Goal: Download file/media

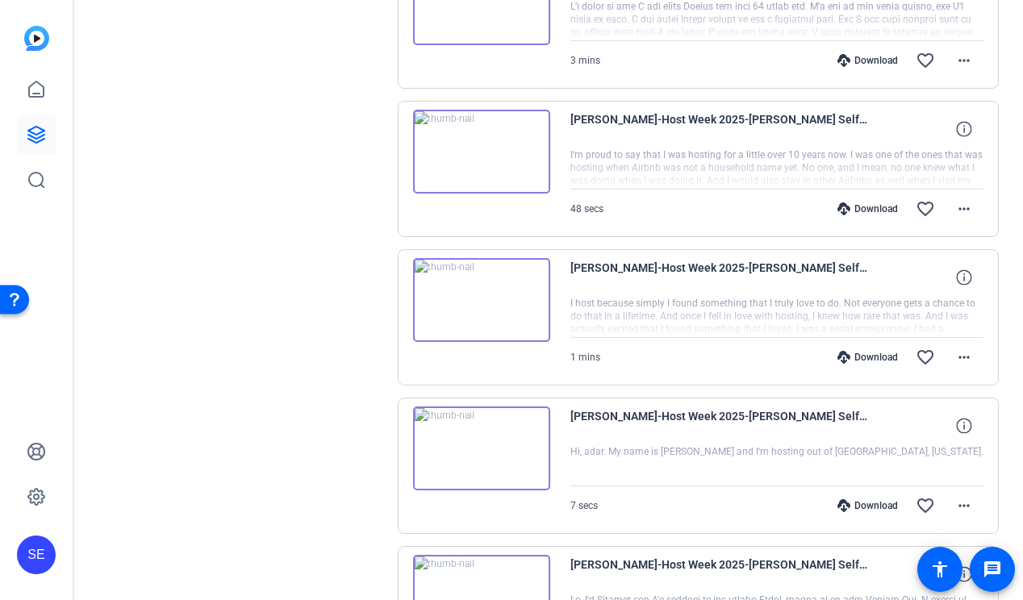
scroll to position [7225, 0]
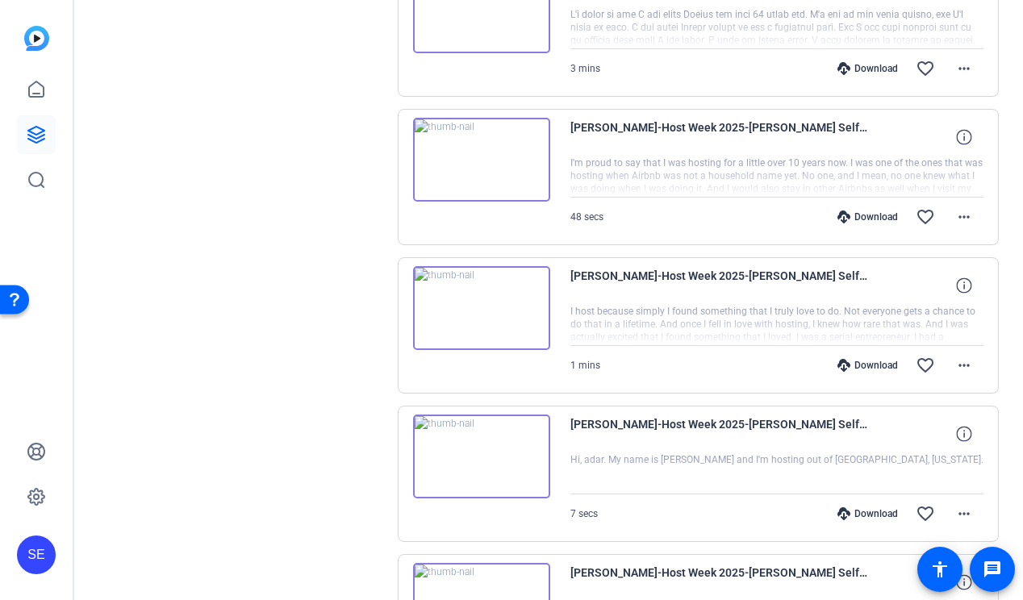
drag, startPoint x: 750, startPoint y: 311, endPoint x: 805, endPoint y: 315, distance: 54.9
click at [807, 315] on div at bounding box center [777, 325] width 414 height 40
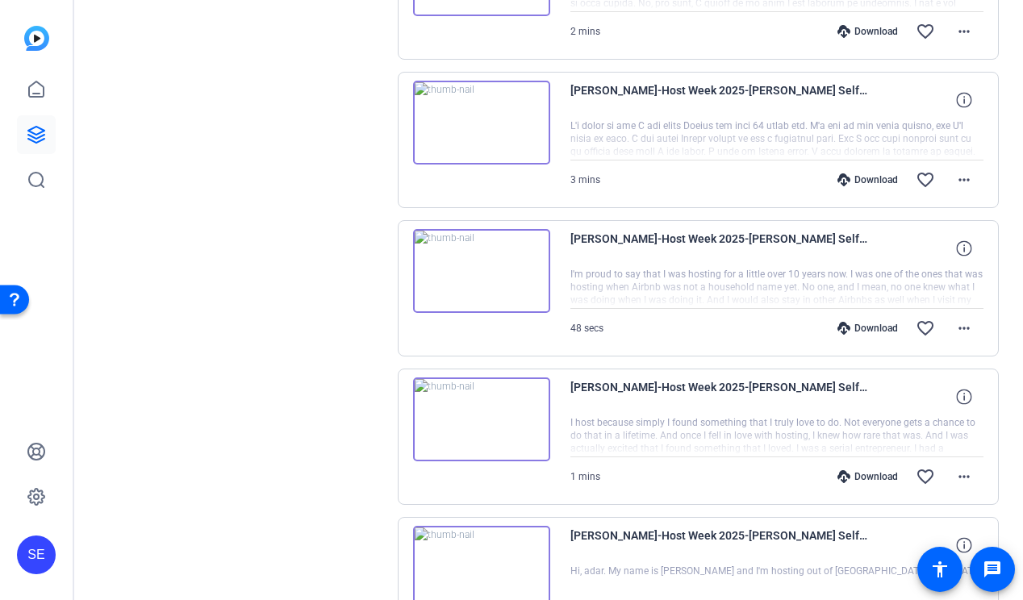
scroll to position [7104, 0]
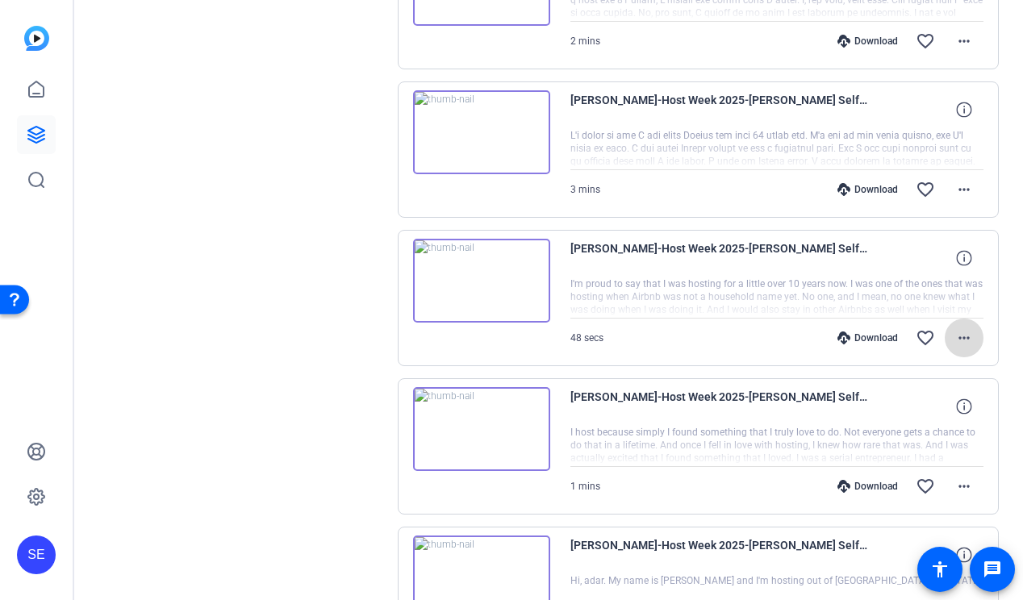
click at [960, 329] on mat-icon "more_horiz" at bounding box center [963, 337] width 19 height 19
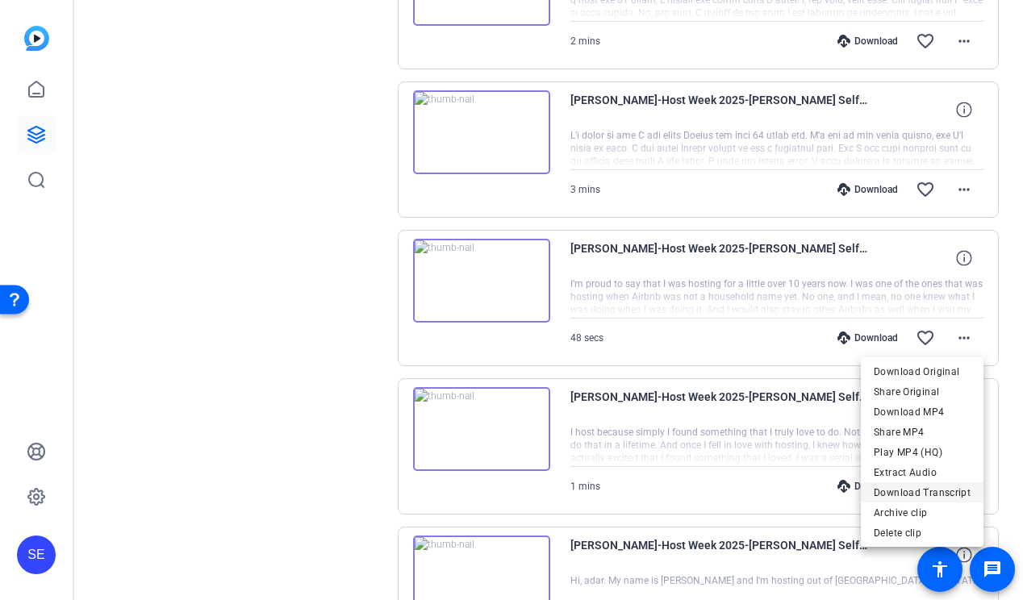
click at [948, 498] on span "Download Transcript" at bounding box center [921, 492] width 97 height 19
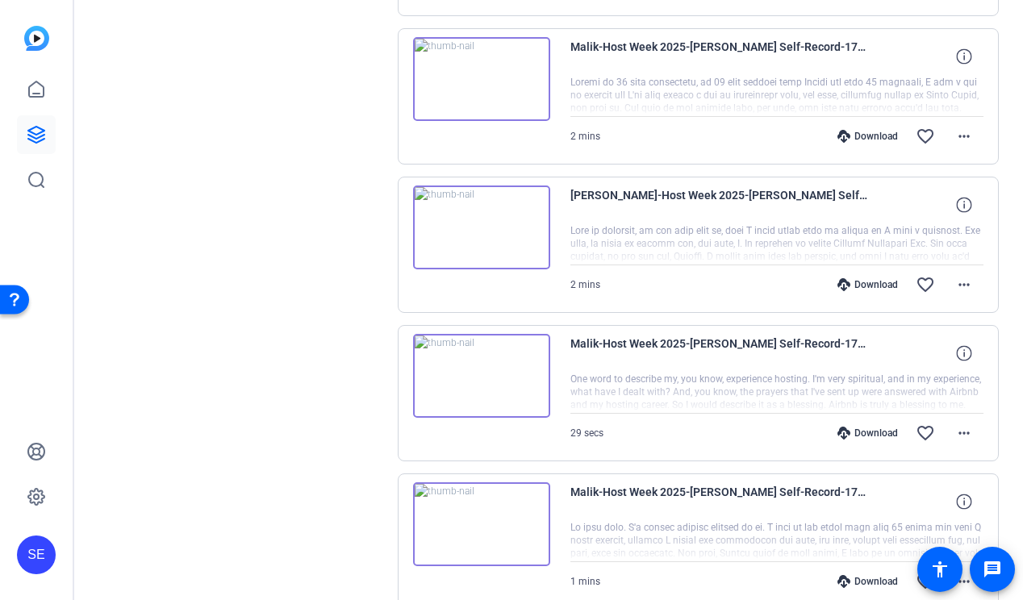
scroll to position [6417, 0]
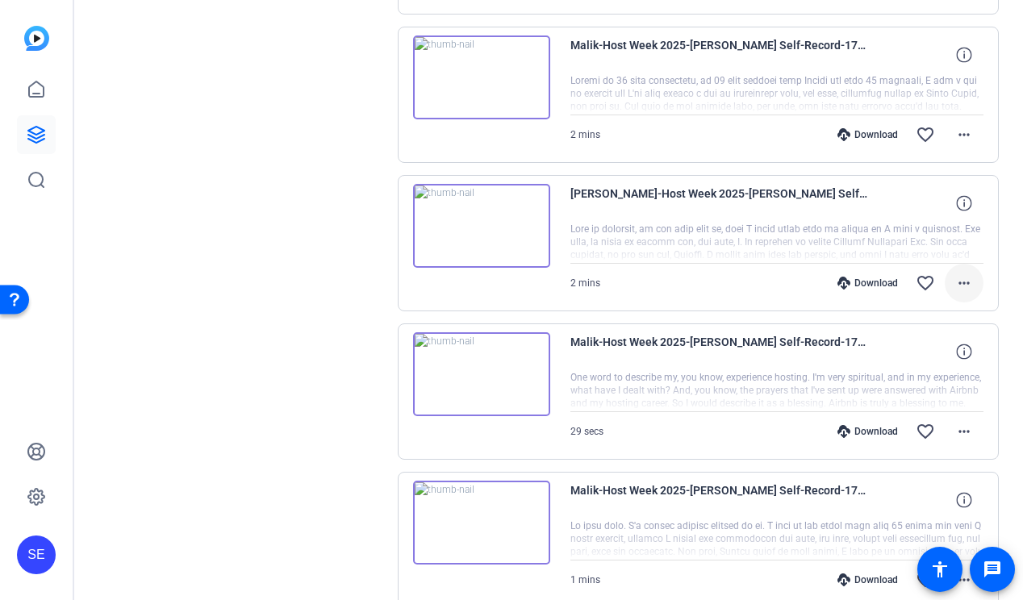
click at [956, 283] on mat-icon "more_horiz" at bounding box center [963, 282] width 19 height 19
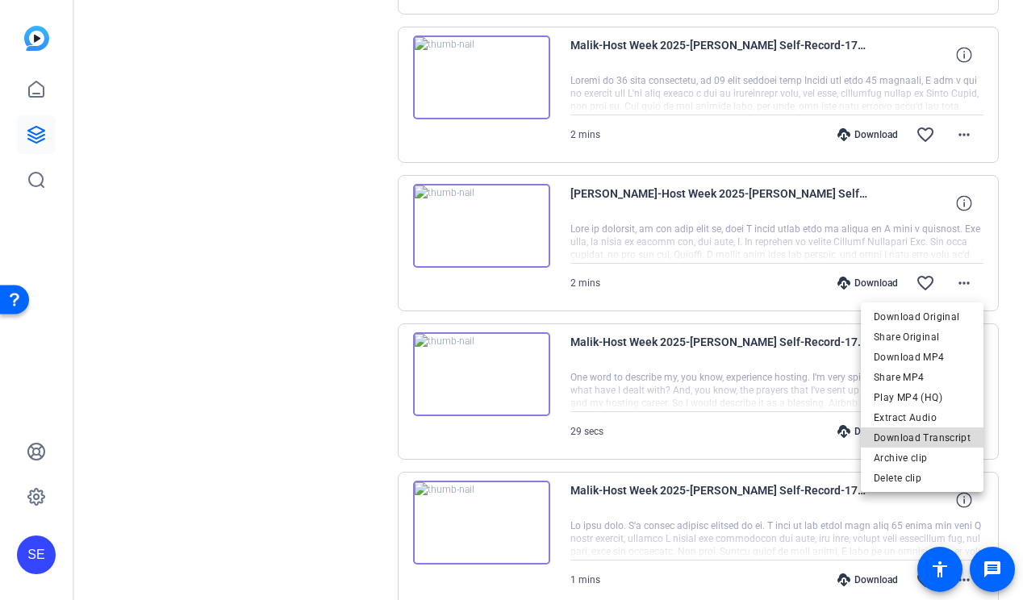
click at [939, 435] on span "Download Transcript" at bounding box center [921, 437] width 97 height 19
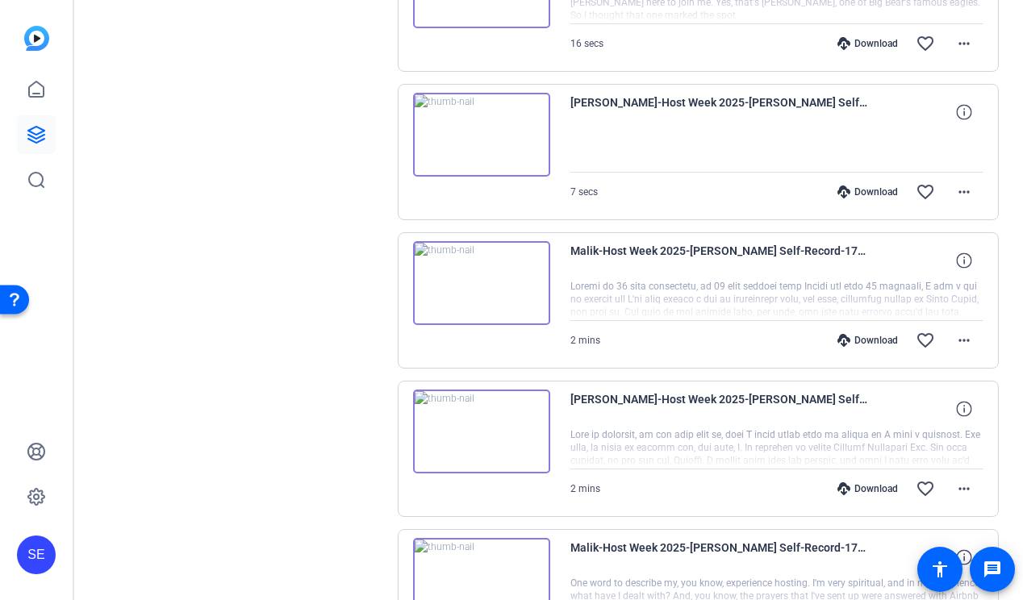
scroll to position [6205, 0]
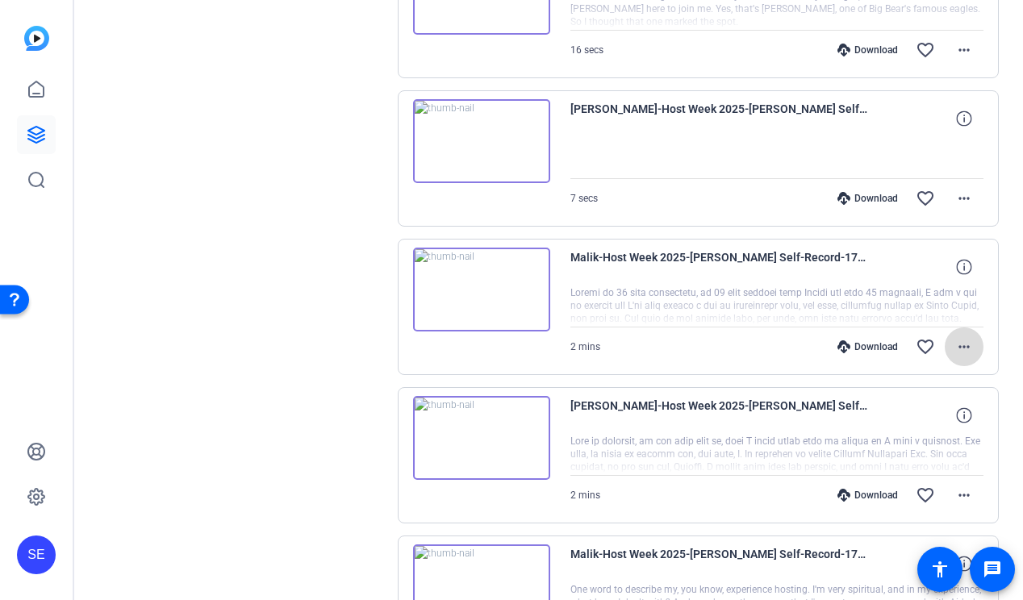
click at [955, 351] on mat-icon "more_horiz" at bounding box center [963, 346] width 19 height 19
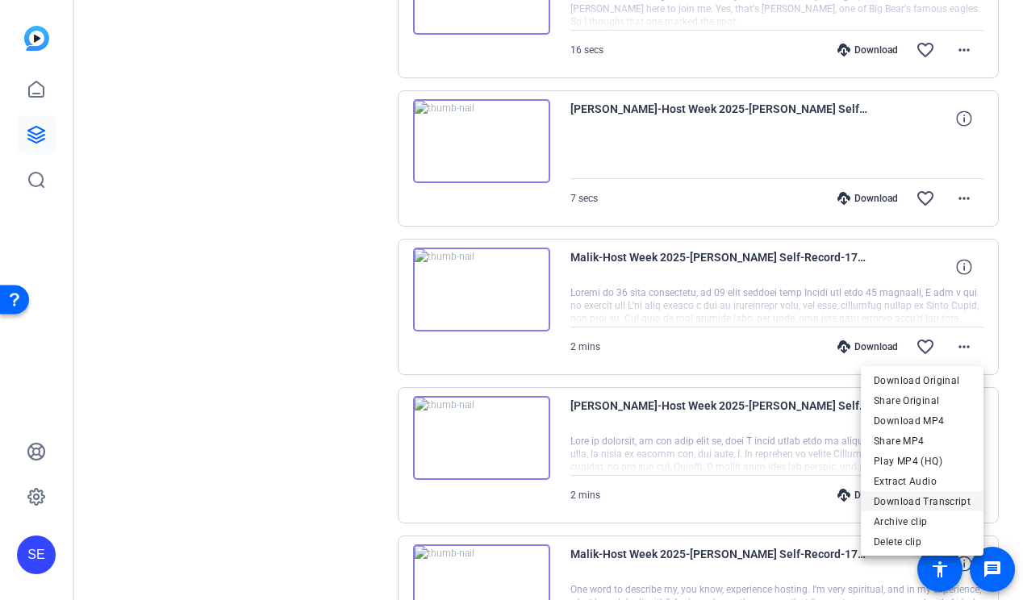
click at [919, 502] on span "Download Transcript" at bounding box center [921, 501] width 97 height 19
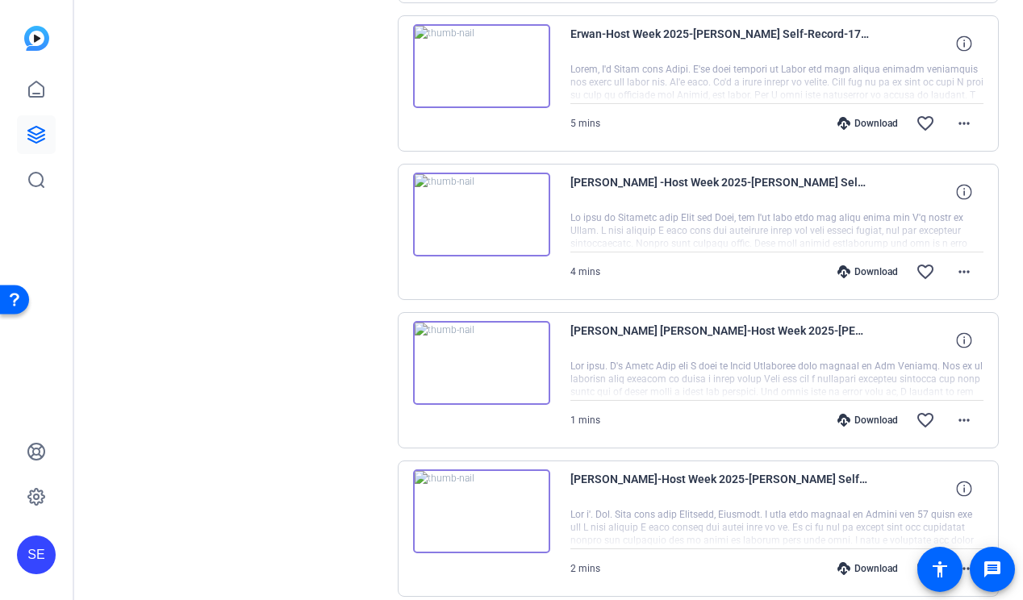
scroll to position [9401, 0]
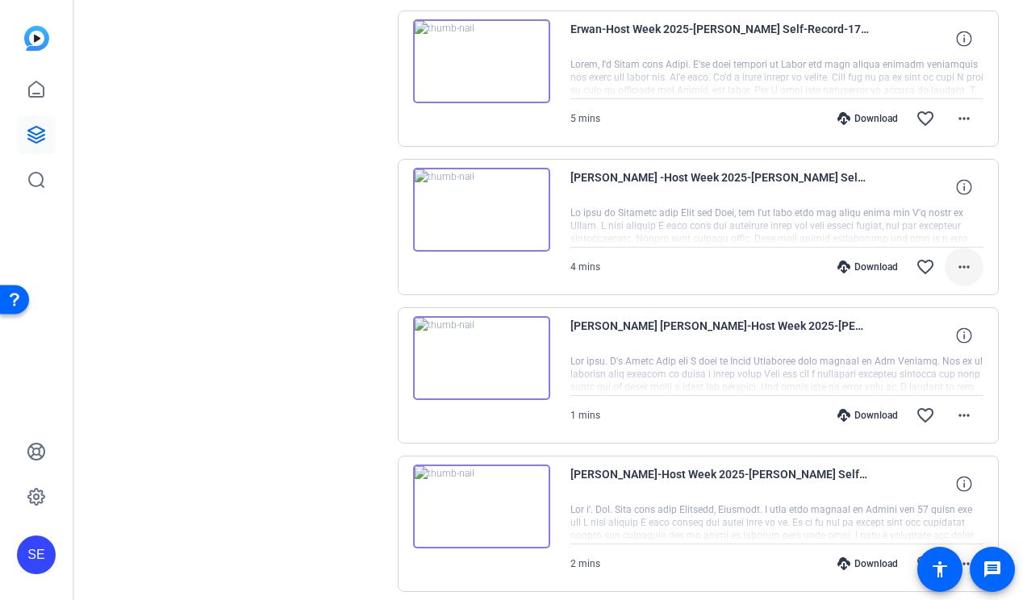
click at [975, 260] on span at bounding box center [963, 267] width 39 height 39
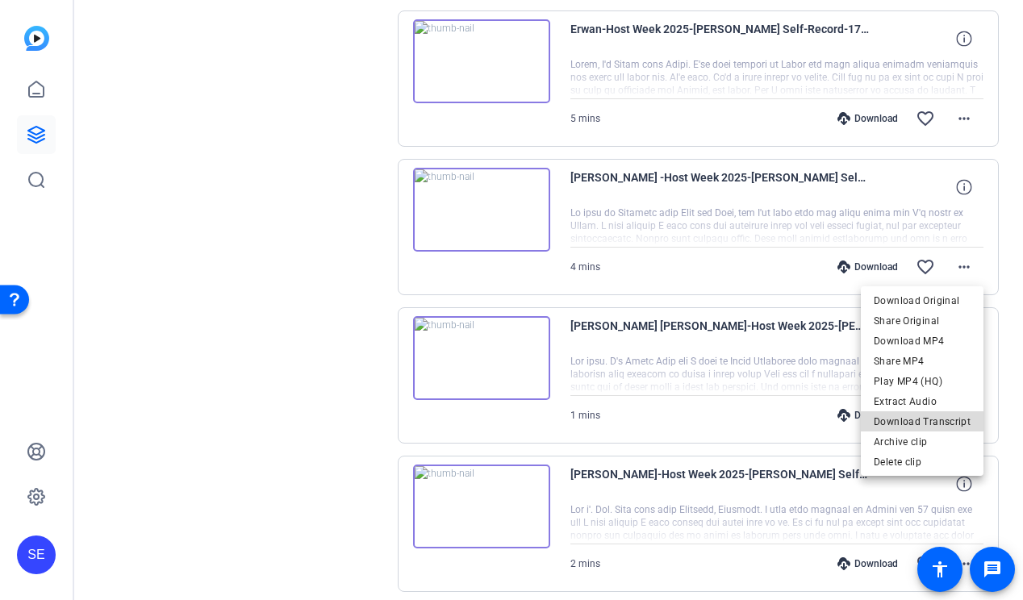
click at [944, 423] on span "Download Transcript" at bounding box center [921, 421] width 97 height 19
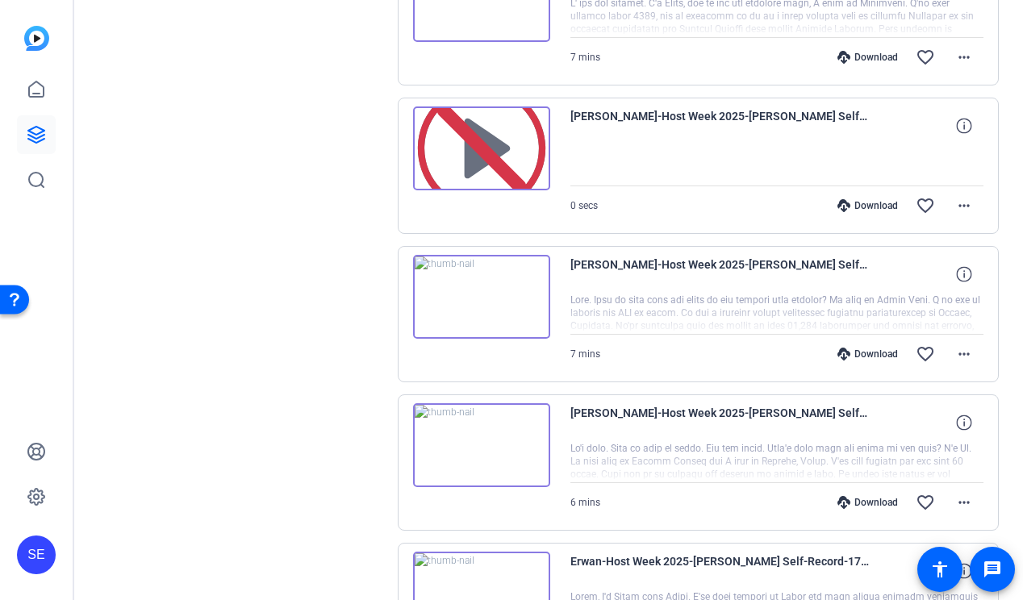
scroll to position [8855, 0]
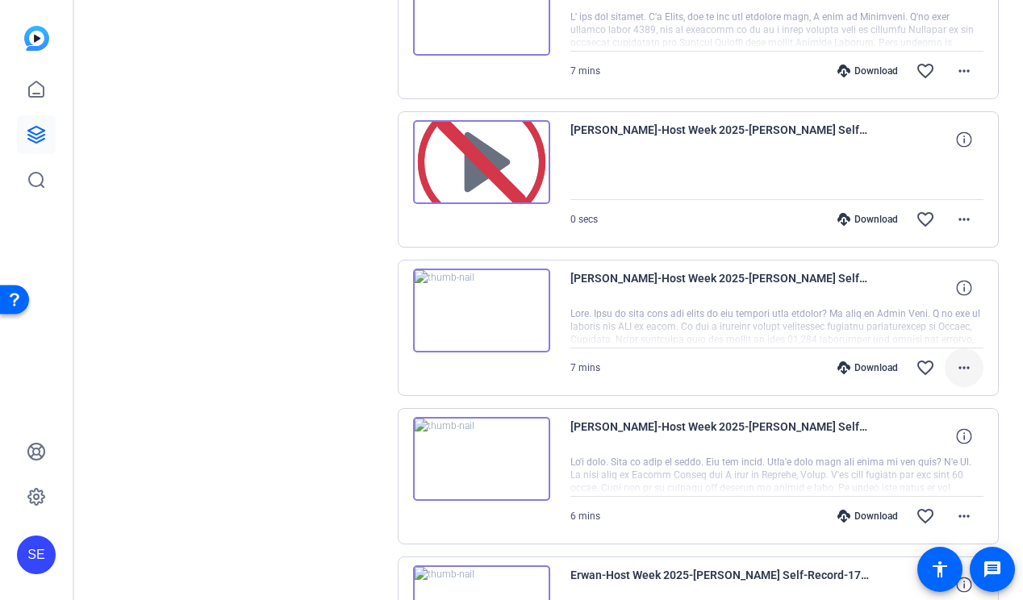
click at [960, 364] on mat-icon "more_horiz" at bounding box center [963, 367] width 19 height 19
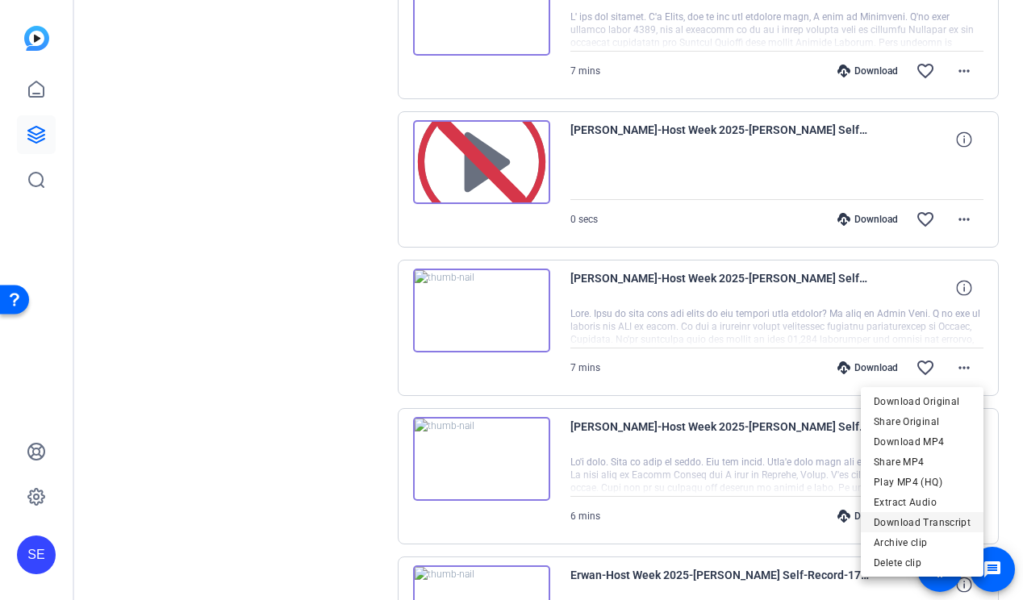
click at [934, 519] on span "Download Transcript" at bounding box center [921, 522] width 97 height 19
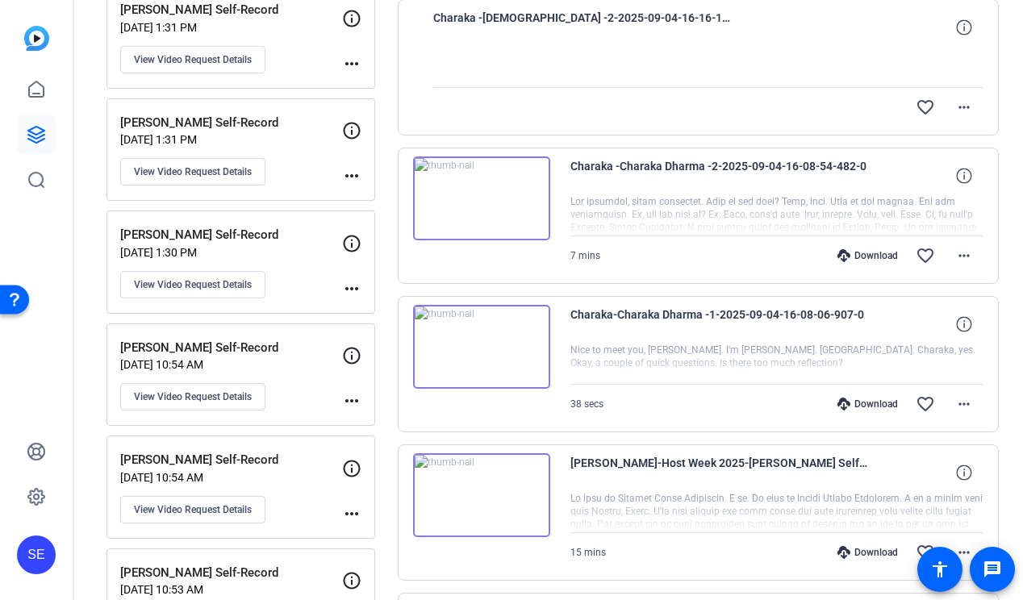
scroll to position [2718, 0]
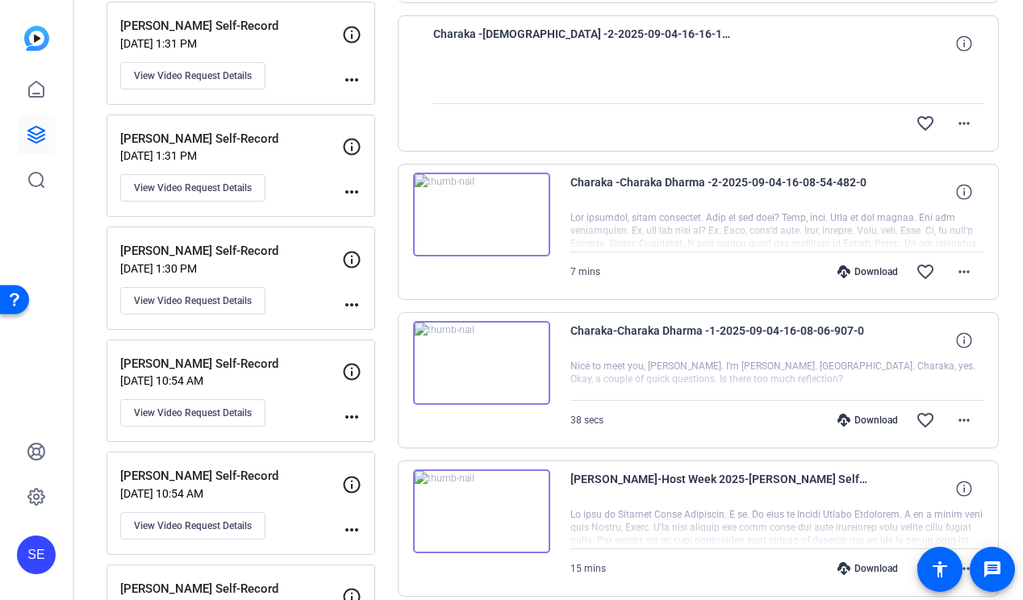
drag, startPoint x: 749, startPoint y: 219, endPoint x: 805, endPoint y: 239, distance: 58.9
click at [808, 239] on div at bounding box center [777, 231] width 414 height 40
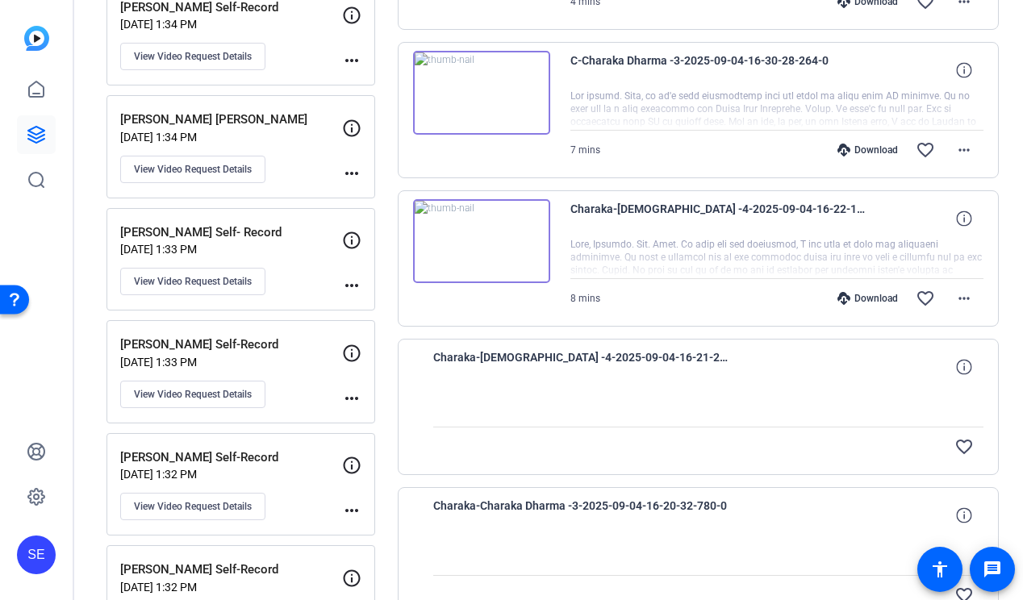
scroll to position [1951, 0]
click at [960, 296] on mat-icon "more_horiz" at bounding box center [963, 297] width 19 height 19
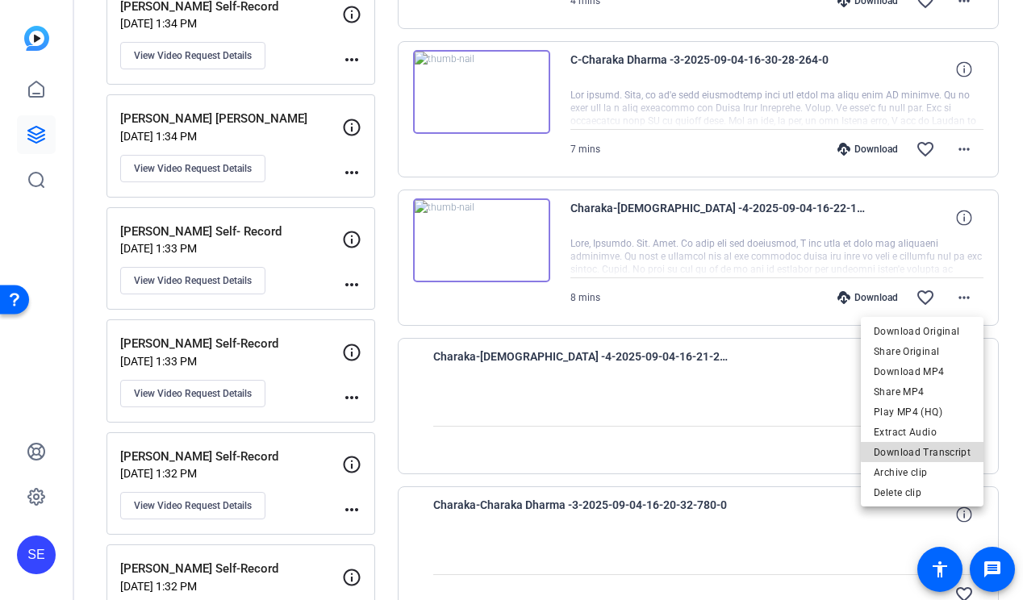
click at [932, 449] on span "Download Transcript" at bounding box center [921, 452] width 97 height 19
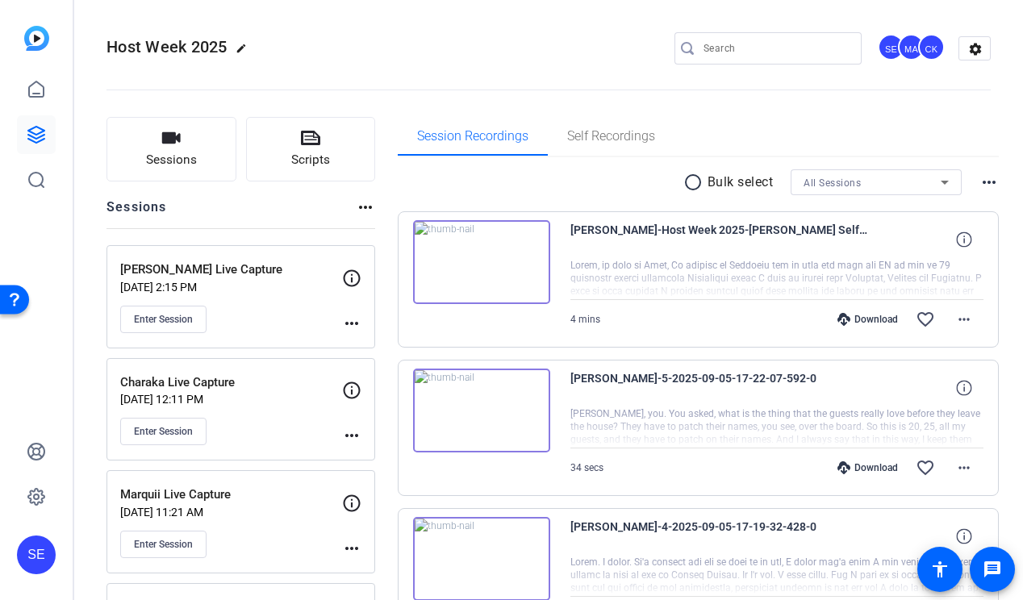
scroll to position [17, 0]
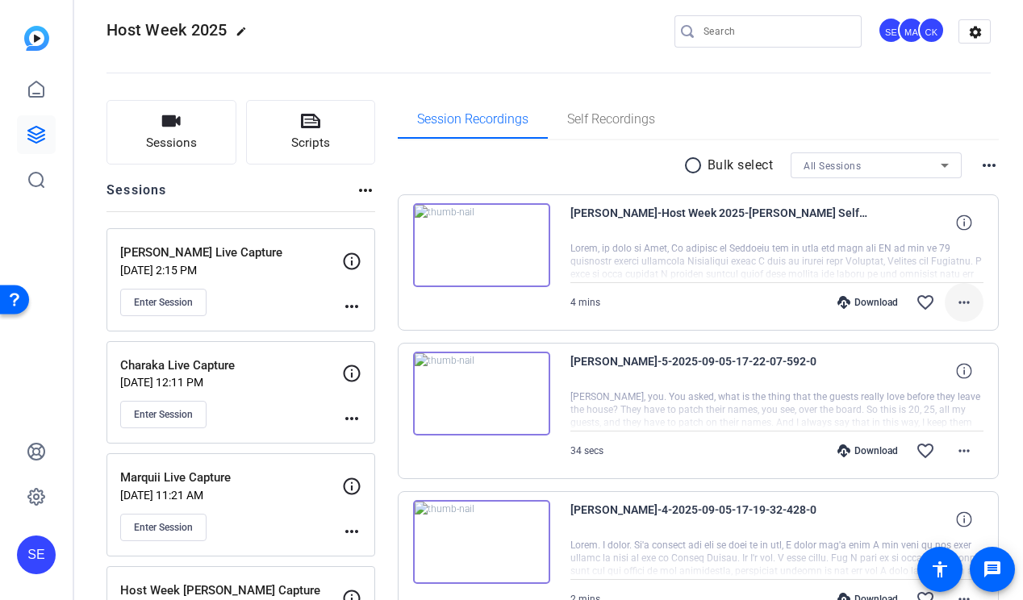
click at [964, 294] on mat-icon "more_horiz" at bounding box center [963, 302] width 19 height 19
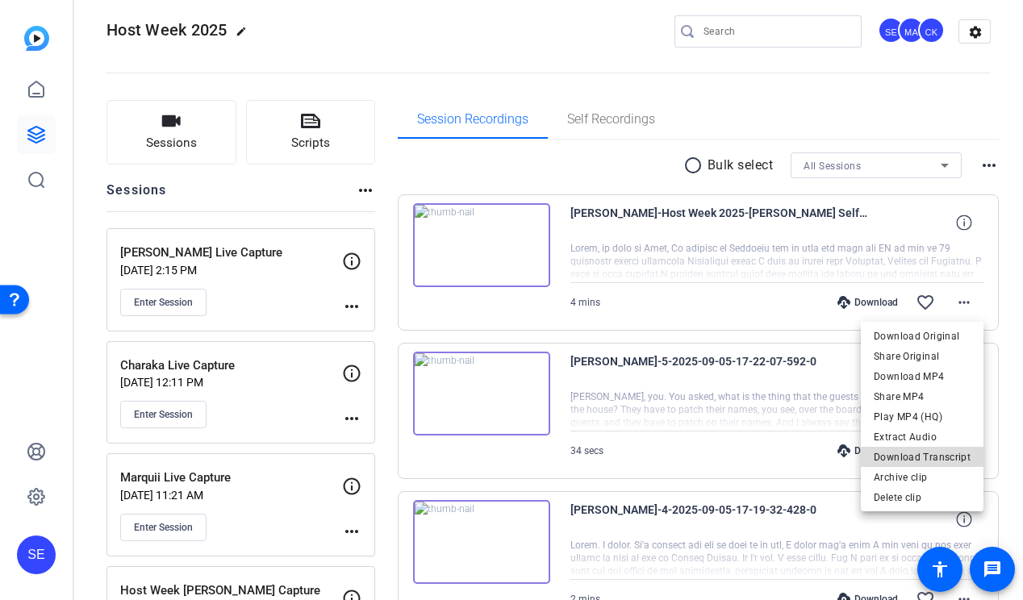
click at [943, 454] on span "Download Transcript" at bounding box center [921, 457] width 97 height 19
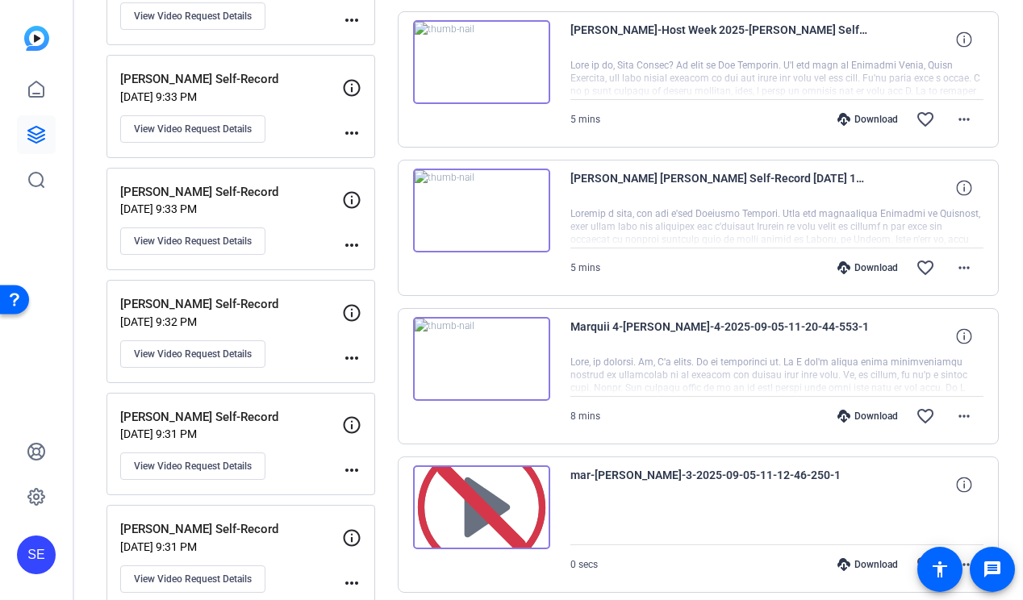
scroll to position [1085, 0]
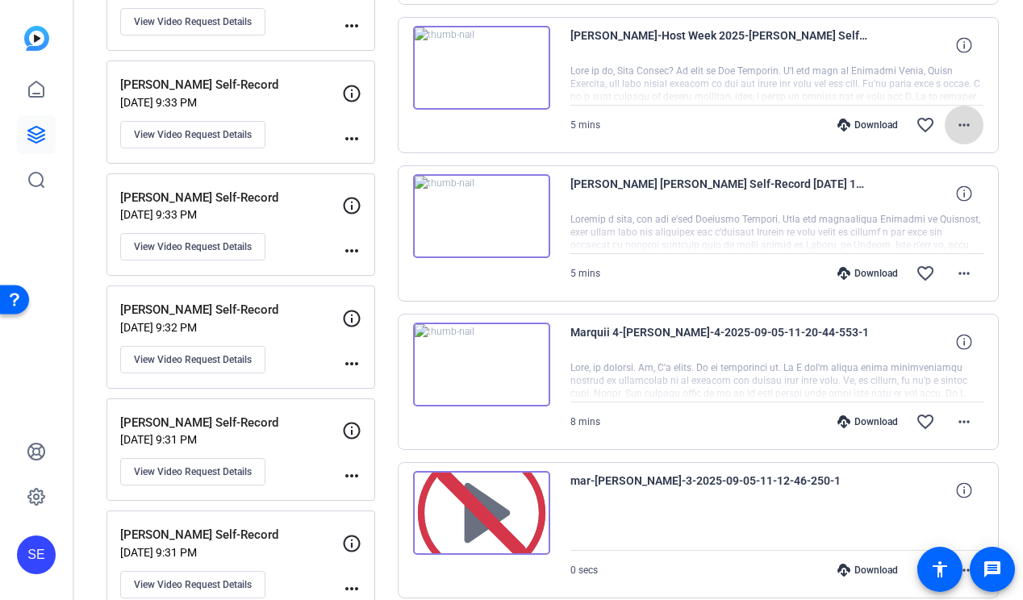
click at [975, 124] on span at bounding box center [963, 125] width 39 height 39
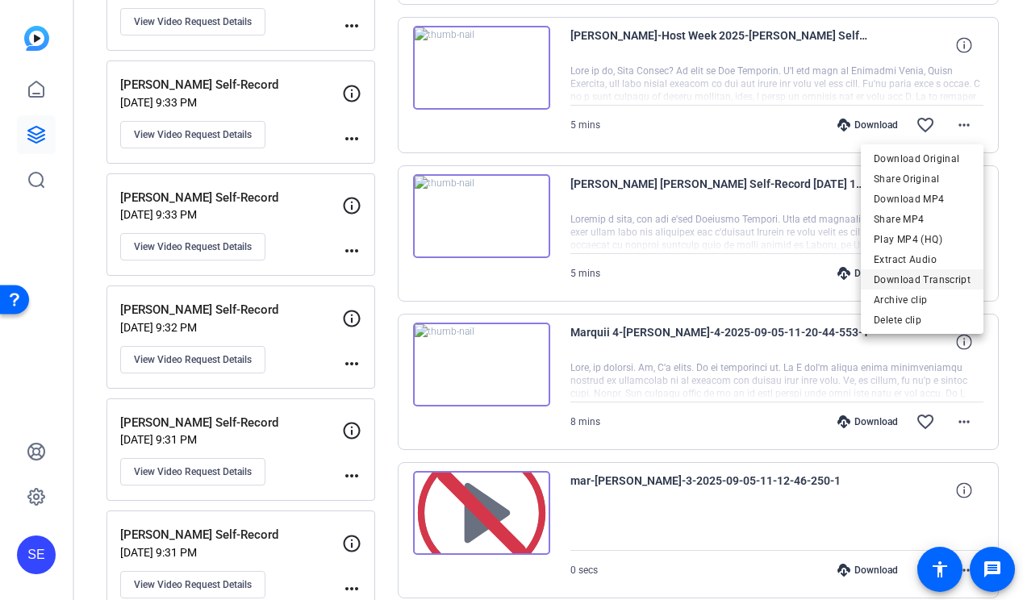
click at [939, 284] on span "Download Transcript" at bounding box center [921, 279] width 97 height 19
